Goal: Task Accomplishment & Management: Manage account settings

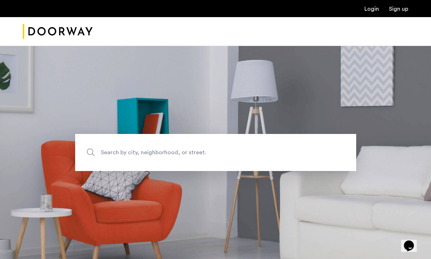
click at [368, 12] on link "Login" at bounding box center [371, 9] width 15 height 6
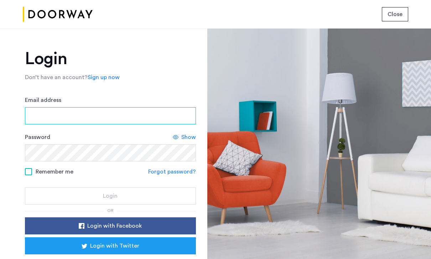
click at [140, 113] on input "Email address" at bounding box center [110, 115] width 171 height 17
type input "**********"
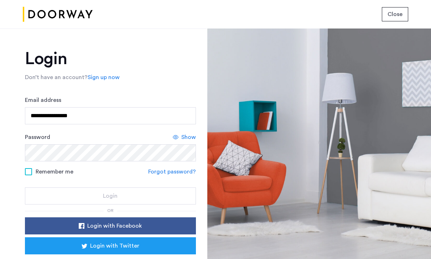
click at [177, 175] on form "**********" at bounding box center [110, 150] width 171 height 109
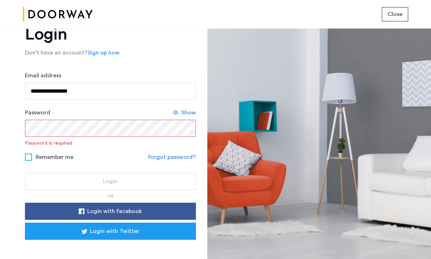
scroll to position [24, 0]
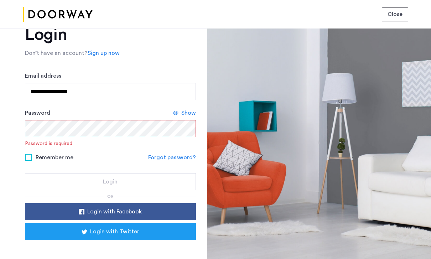
click at [178, 161] on link "Forgot password?" at bounding box center [172, 157] width 48 height 9
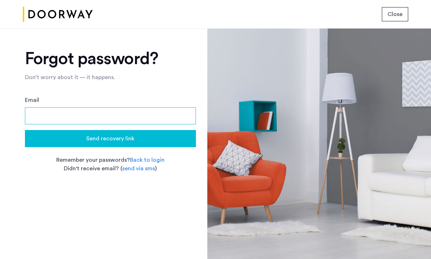
click at [144, 122] on input "Email" at bounding box center [110, 115] width 171 height 17
type input "**********"
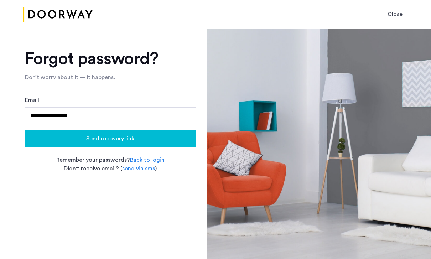
click at [67, 138] on div "Send recovery link" at bounding box center [111, 138] width 160 height 9
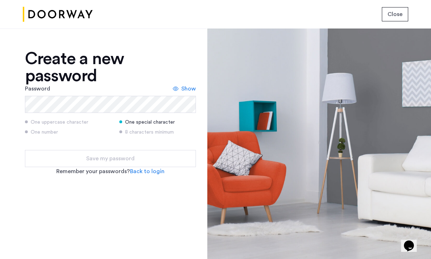
click at [190, 89] on span "Show" at bounding box center [188, 88] width 15 height 9
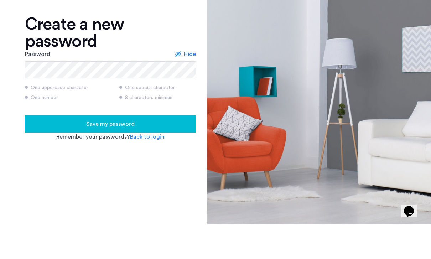
click at [189, 84] on span "Hide" at bounding box center [190, 88] width 12 height 9
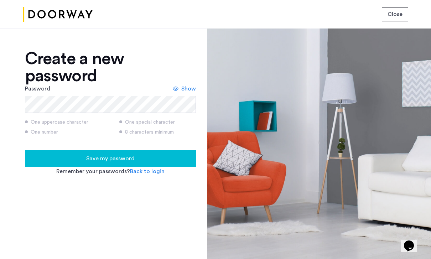
click at [190, 84] on span "Show" at bounding box center [188, 88] width 15 height 9
click at [130, 154] on span "Save my password" at bounding box center [110, 158] width 48 height 9
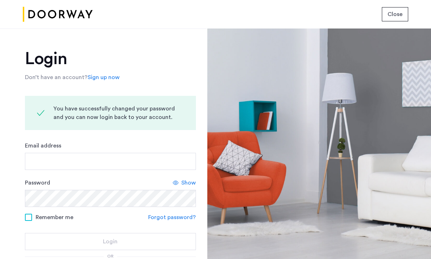
scroll to position [23, 0]
click at [136, 153] on input "Email address" at bounding box center [110, 161] width 171 height 17
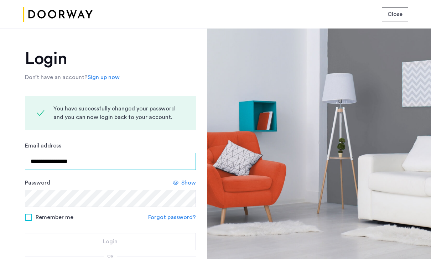
type input "**********"
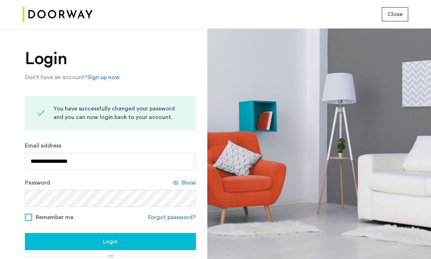
click at [190, 178] on span "Show" at bounding box center [188, 182] width 15 height 9
click at [138, 237] on div "Login" at bounding box center [111, 241] width 160 height 9
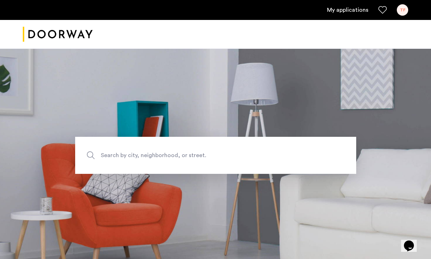
click at [358, 14] on link "My applications" at bounding box center [347, 10] width 41 height 9
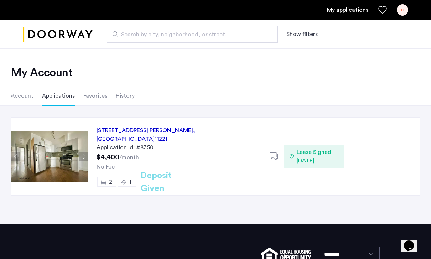
click at [22, 96] on li "Account" at bounding box center [22, 96] width 23 height 20
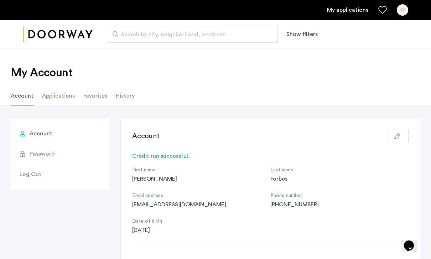
click at [392, 180] on div "Forbes" at bounding box center [339, 179] width 138 height 9
